Goal: Find specific page/section: Find specific page/section

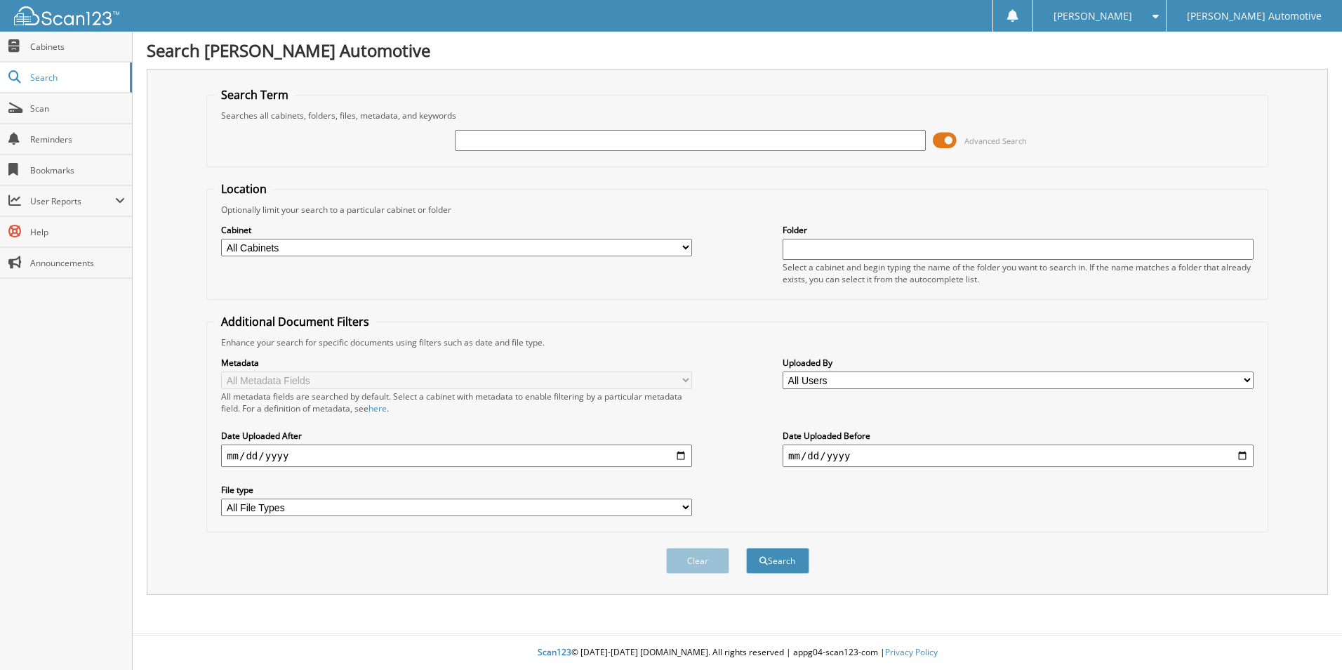
click at [609, 140] on input "text" at bounding box center [690, 140] width 471 height 21
type input "391418"
click at [746, 547] on button "Search" at bounding box center [777, 560] width 63 height 26
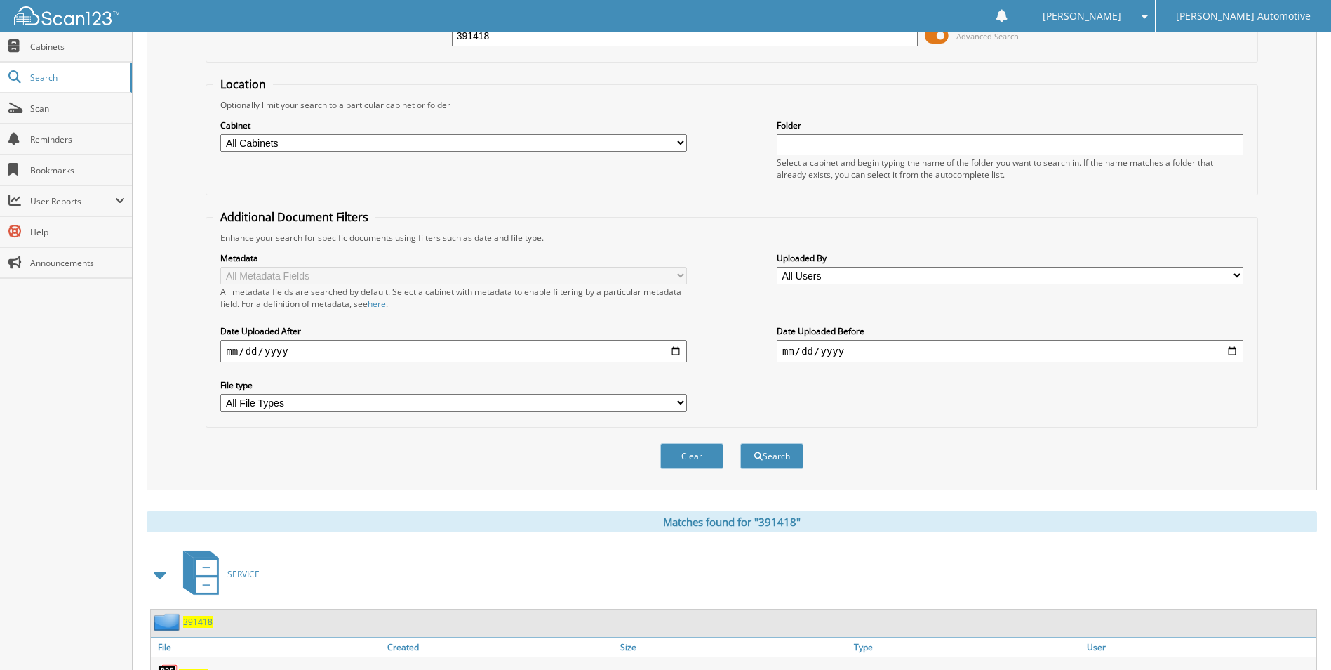
scroll to position [170, 0]
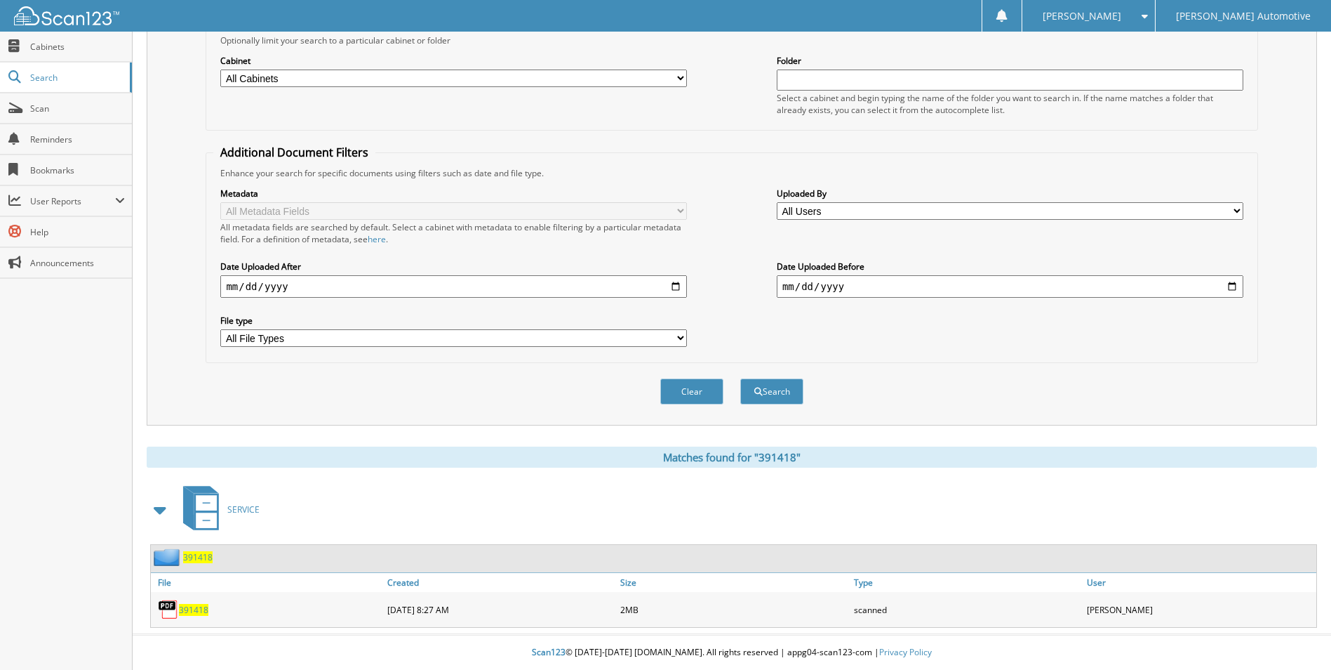
click at [202, 609] on span "391418" at bounding box center [193, 610] width 29 height 12
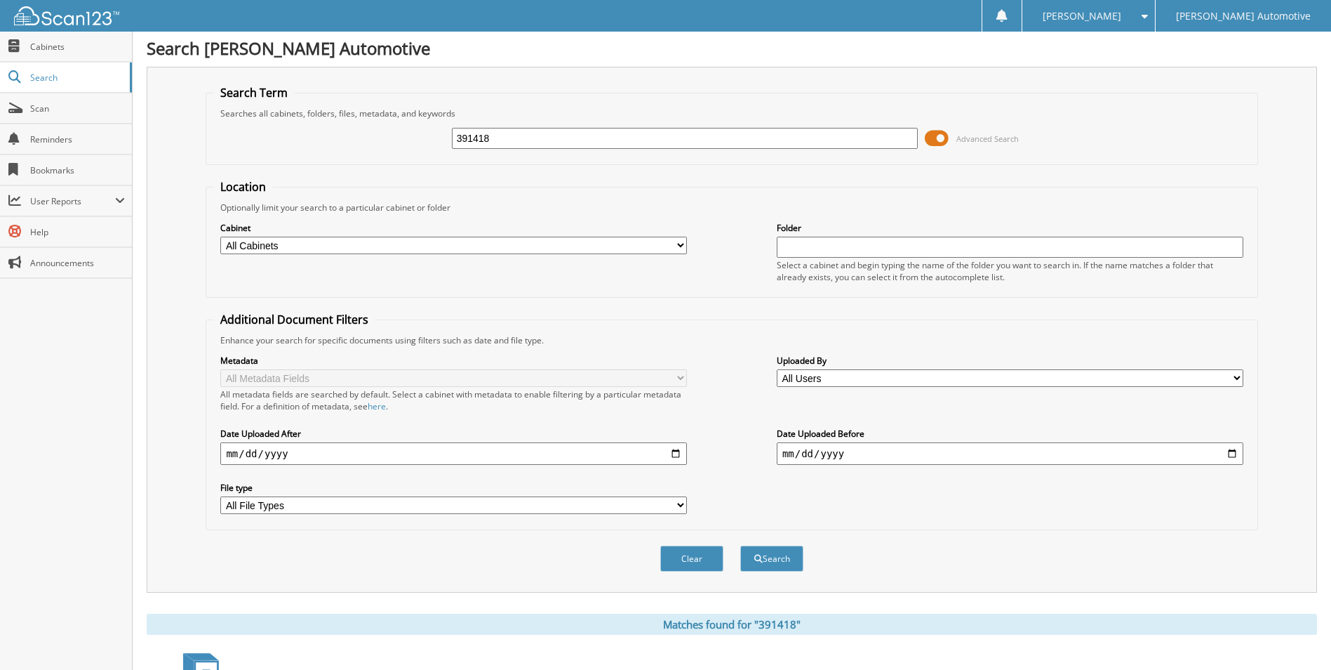
scroll to position [0, 0]
